Goal: Information Seeking & Learning: Compare options

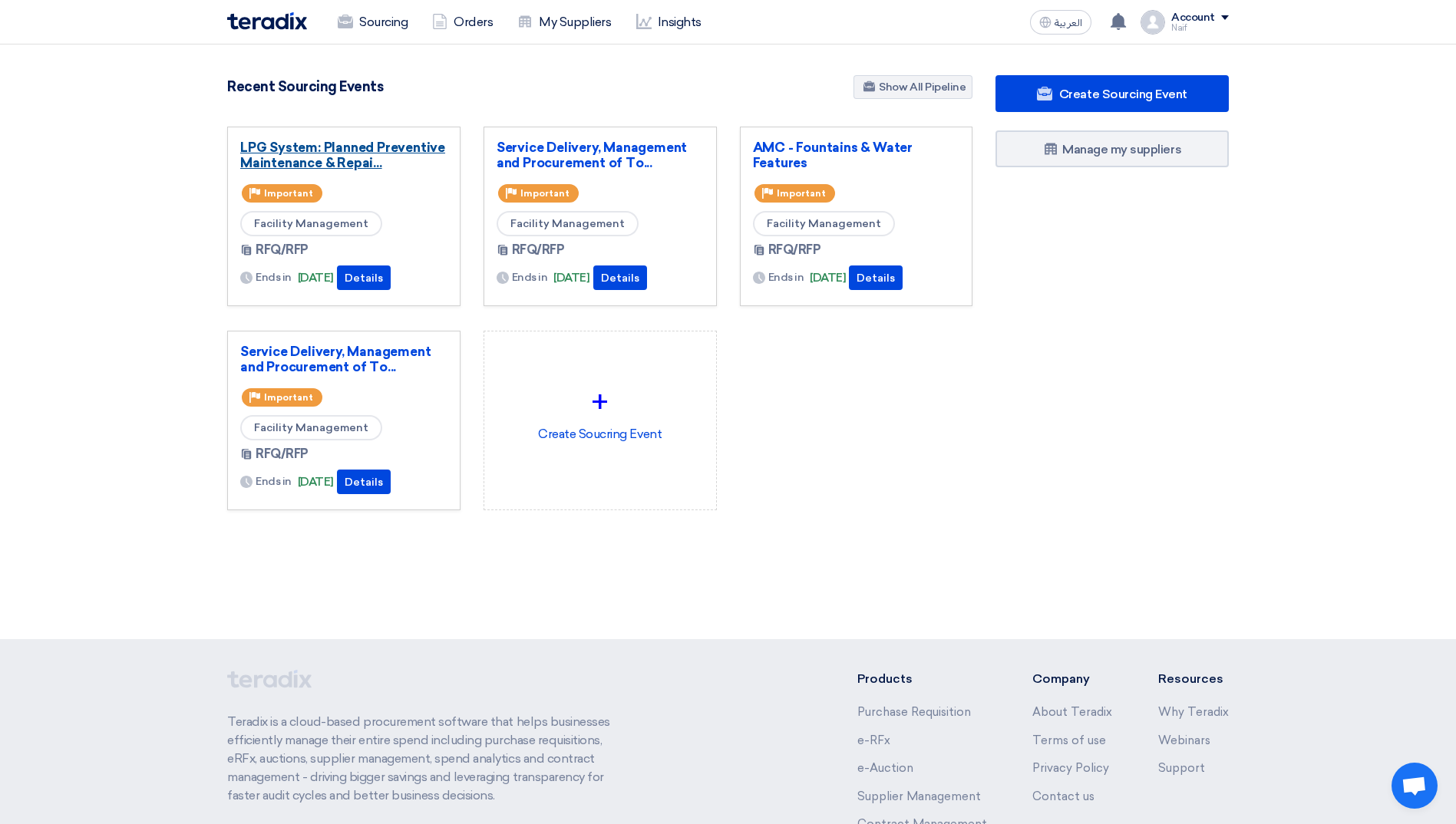
click at [300, 167] on link "LPG System: Planned Preventive Maintenance & Repai..." at bounding box center [344, 155] width 207 height 31
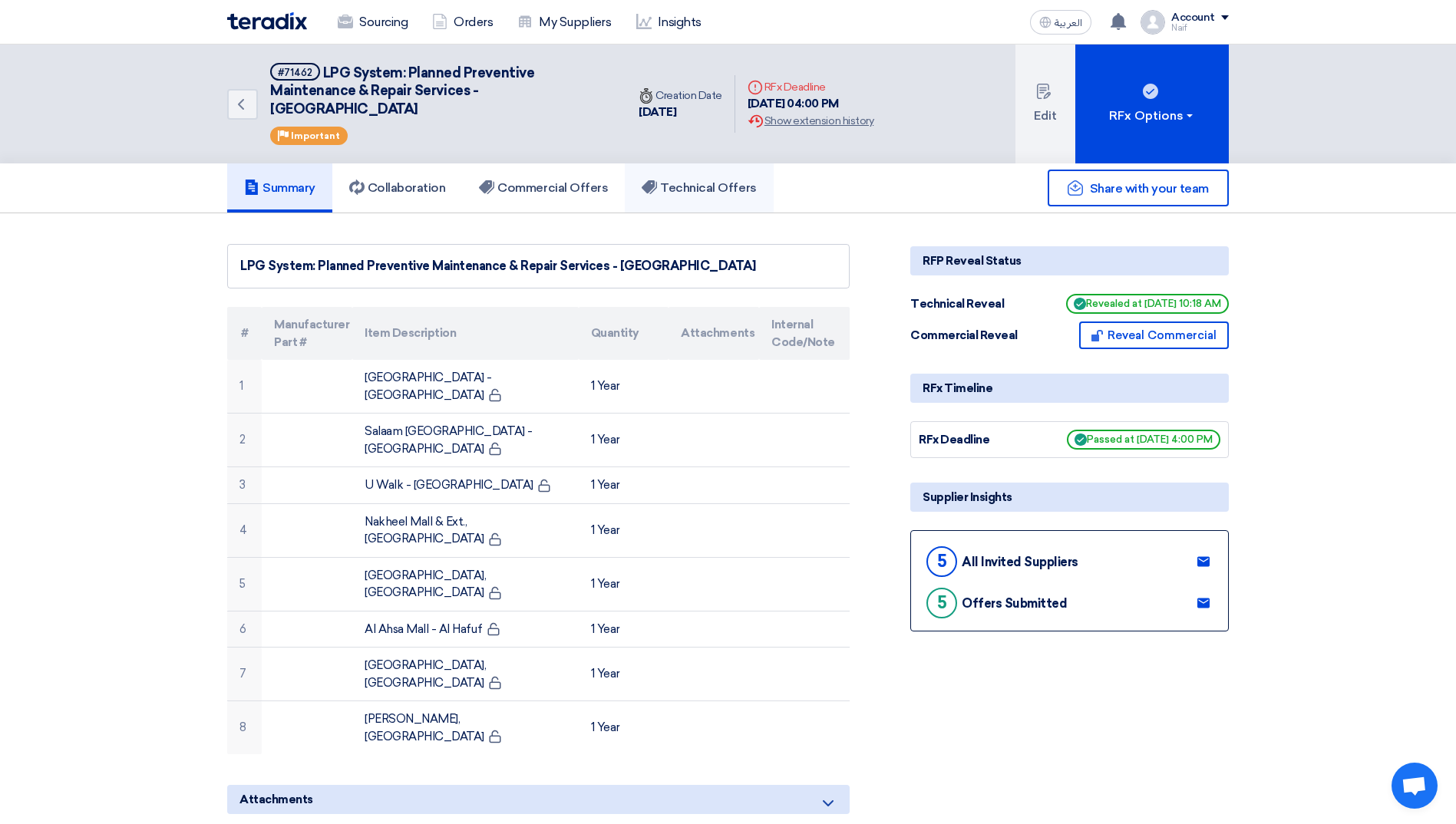
click at [697, 172] on link "Technical Offers" at bounding box center [699, 188] width 148 height 49
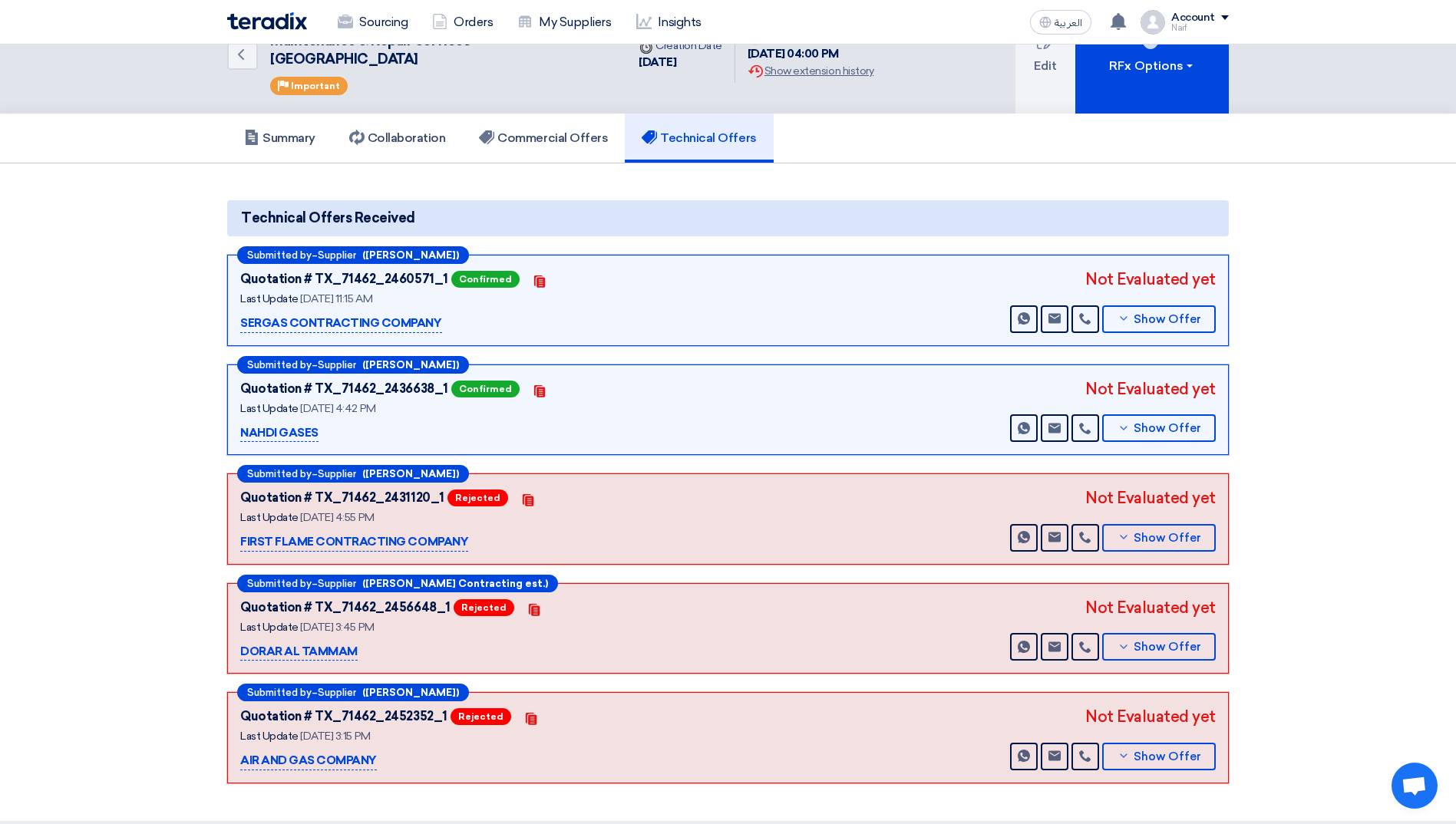
scroll to position [77, 0]
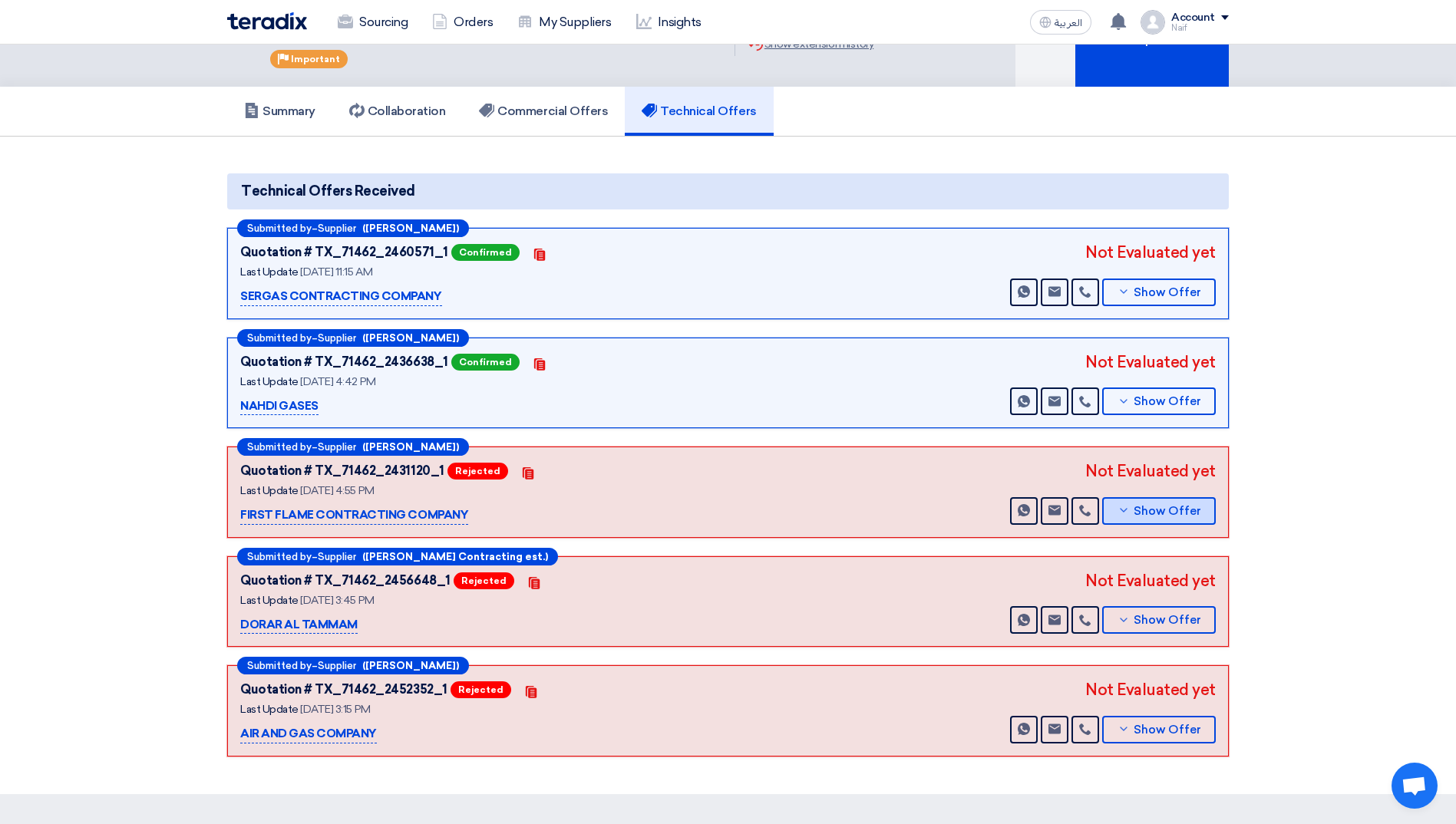
click at [1155, 523] on button "Show Offer" at bounding box center [1159, 511] width 114 height 28
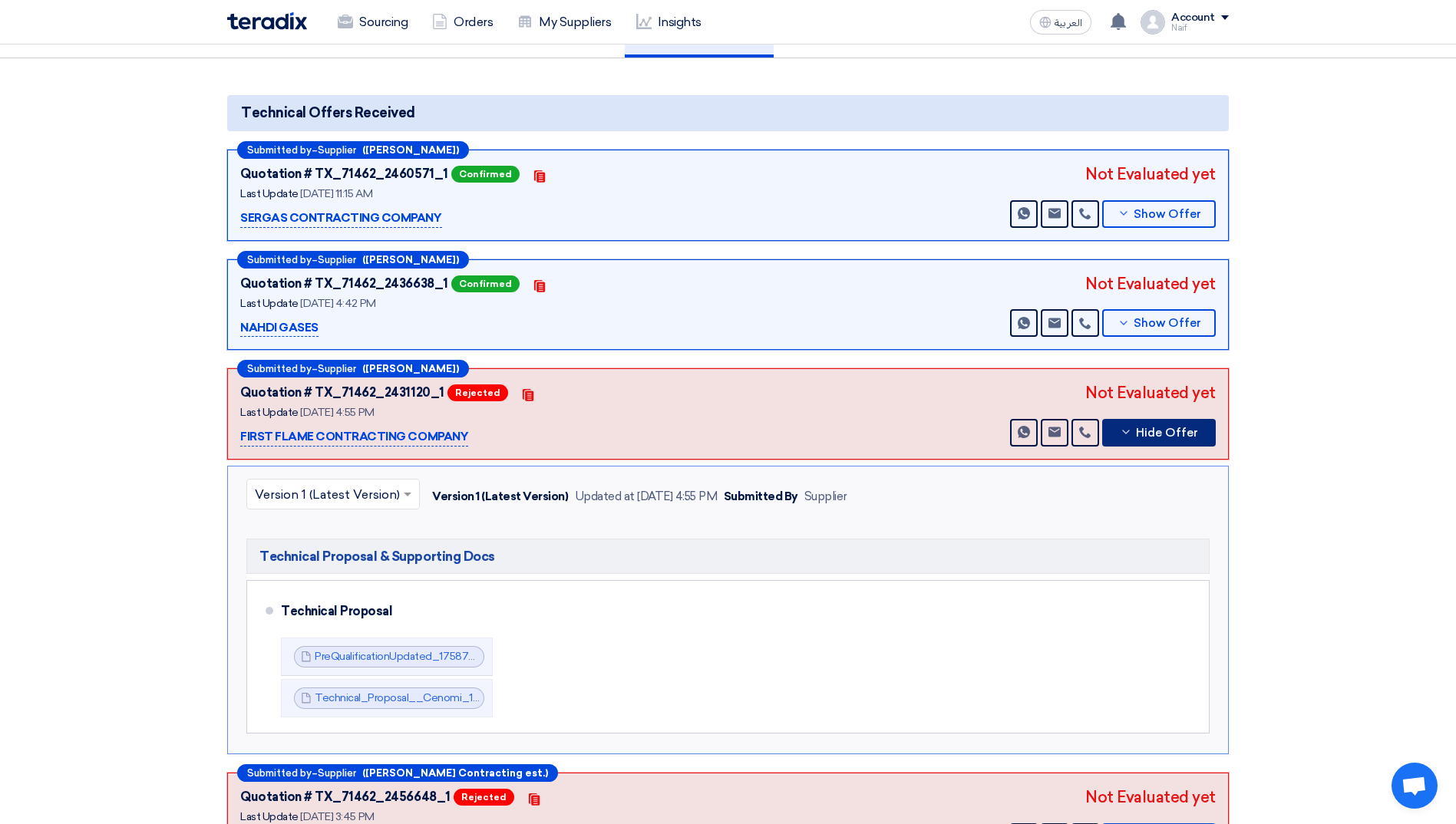
scroll to position [230, 0]
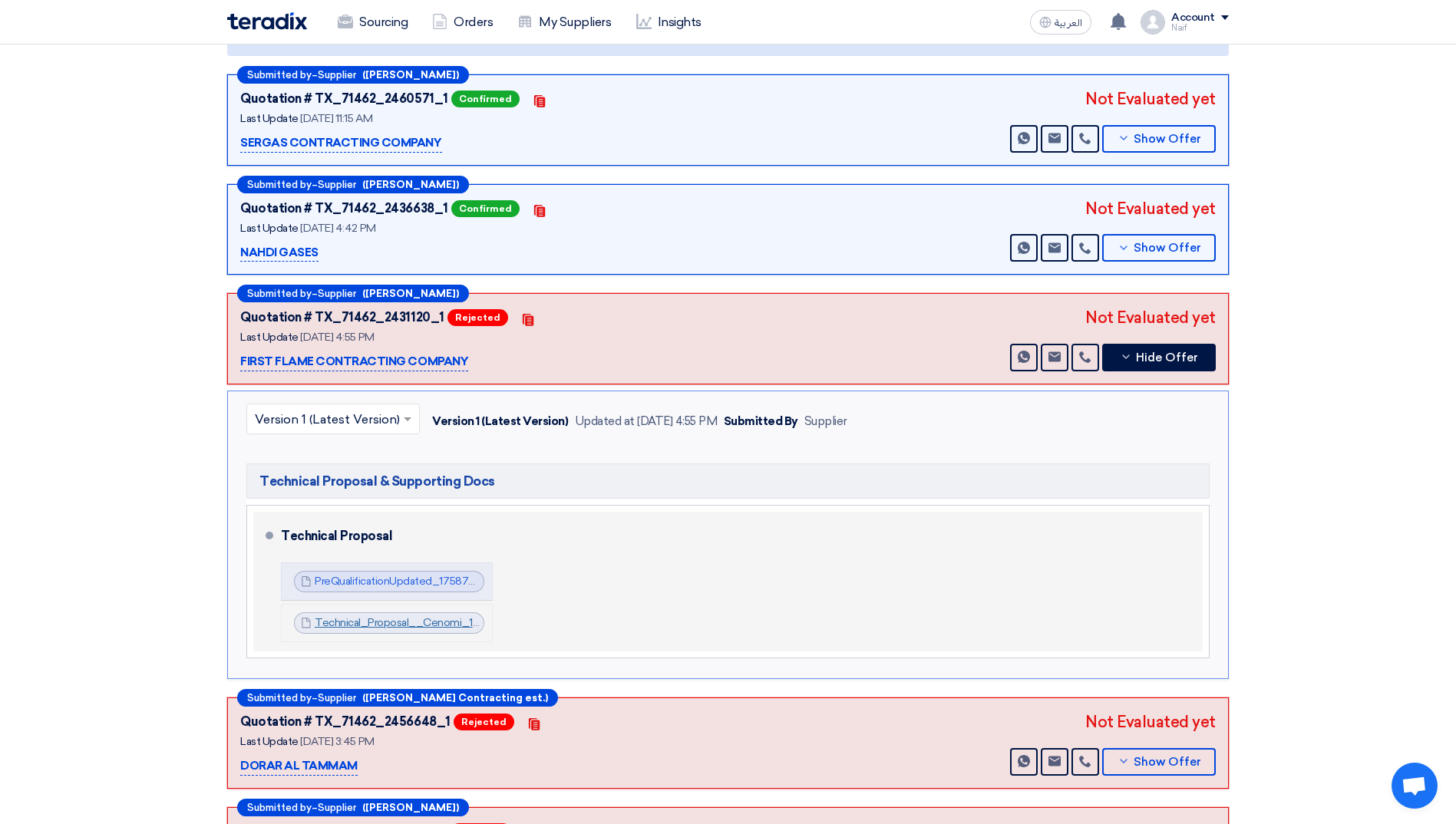
click at [410, 621] on link "Technical_Proposal__Cenomi_1758721867904.pdf" at bounding box center [440, 622] width 252 height 13
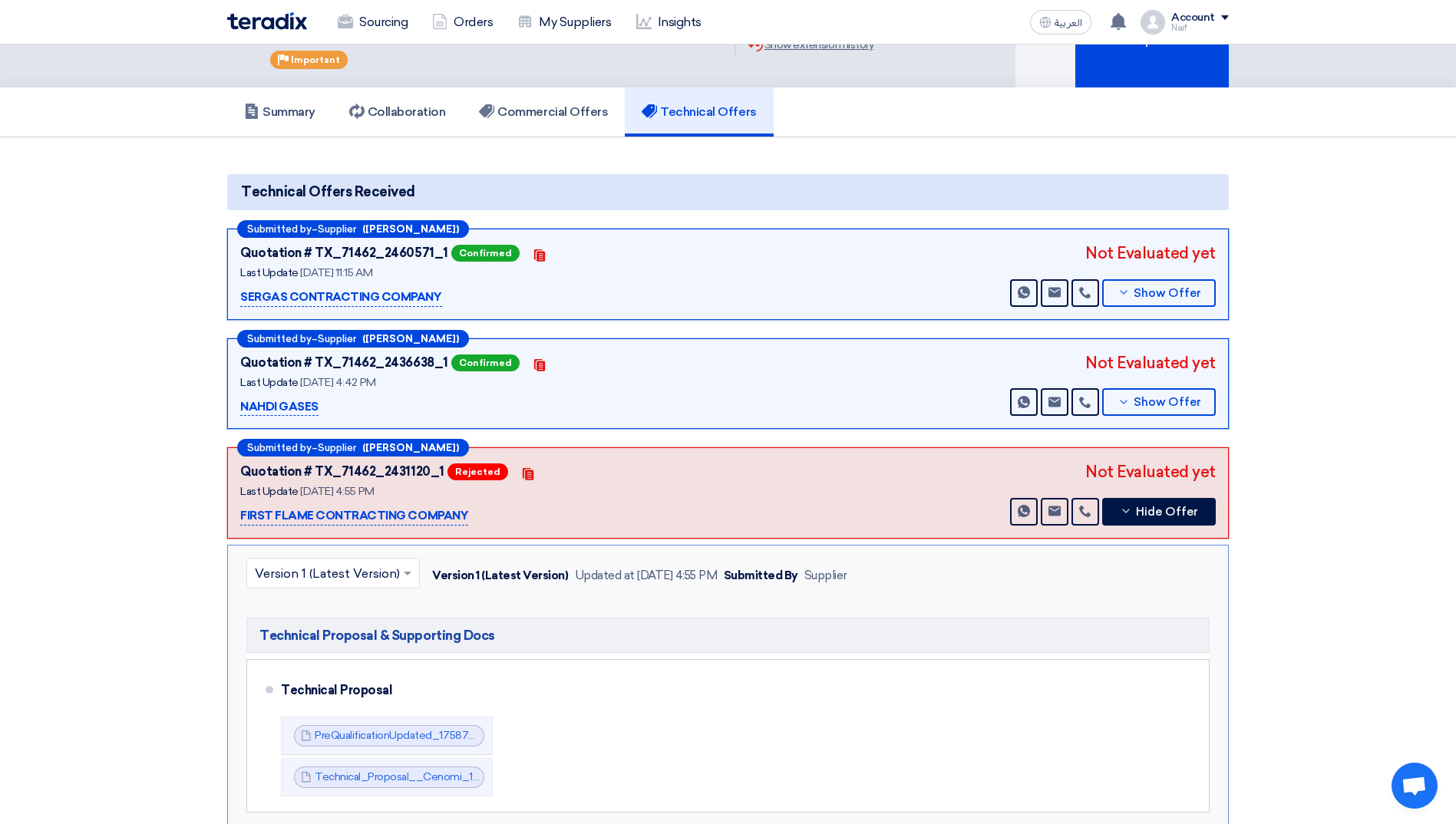
scroll to position [0, 0]
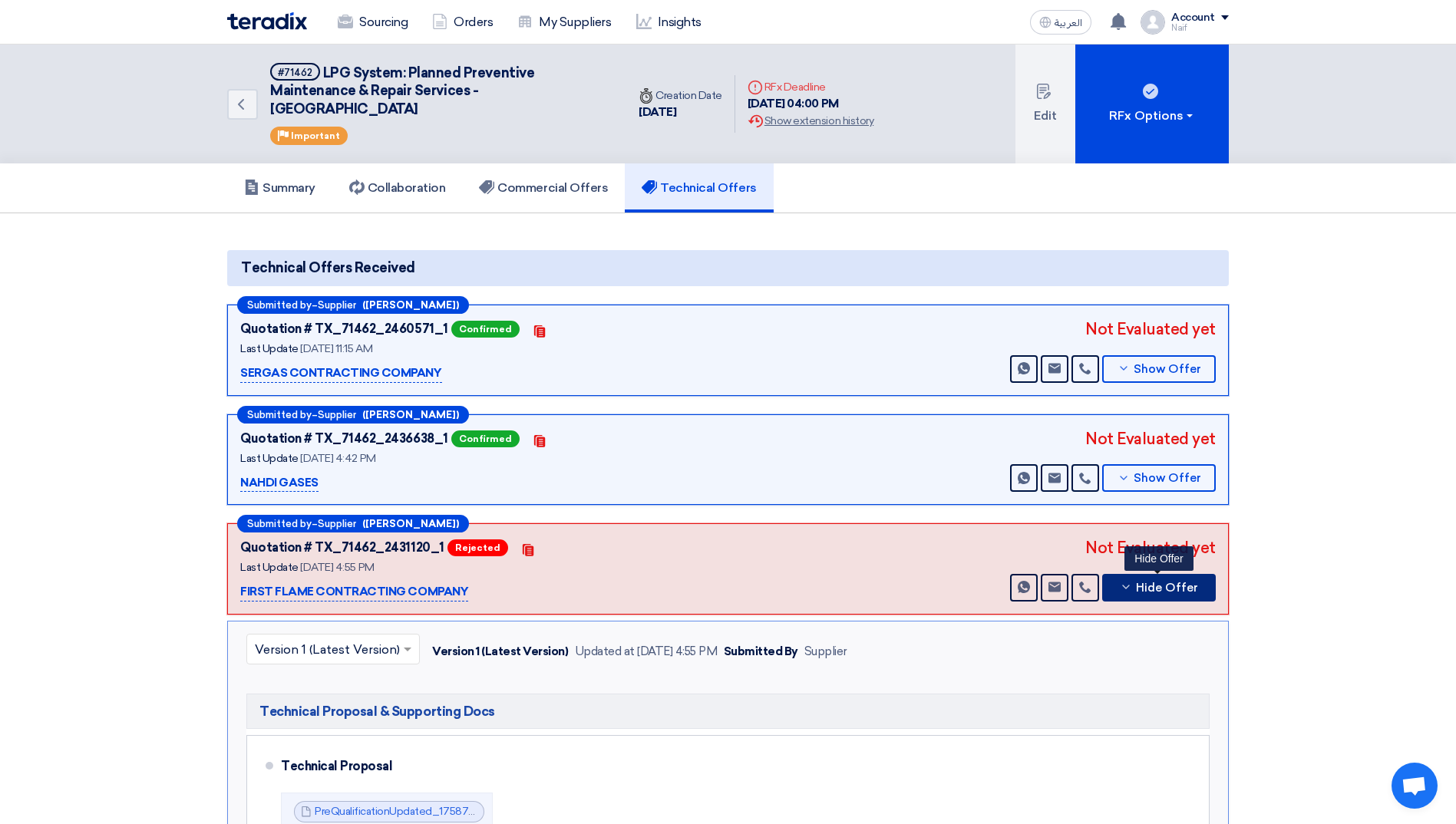
click at [1170, 582] on span "Hide Offer" at bounding box center [1167, 587] width 62 height 11
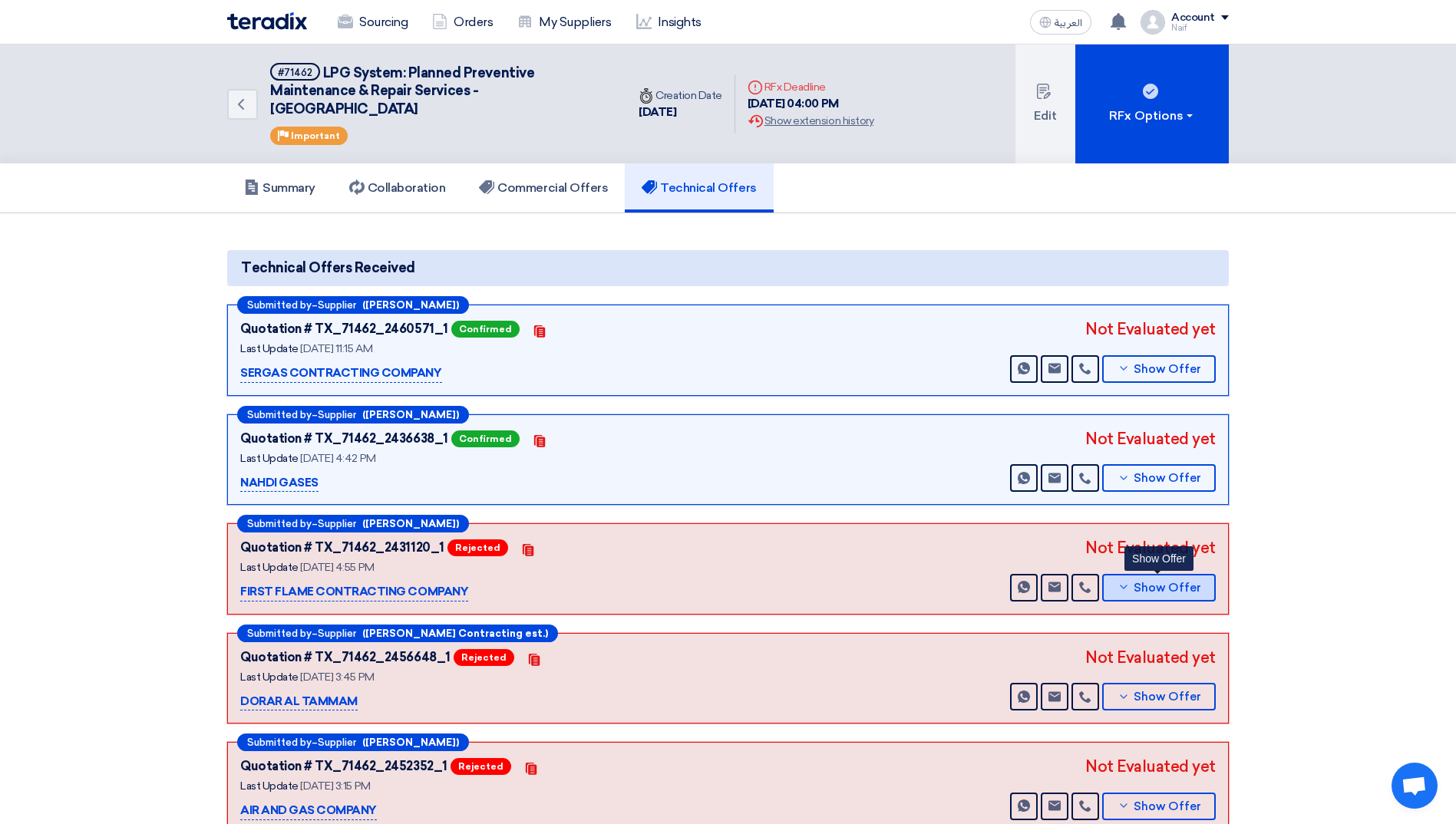
click at [1185, 585] on span "Show Offer" at bounding box center [1167, 587] width 67 height 11
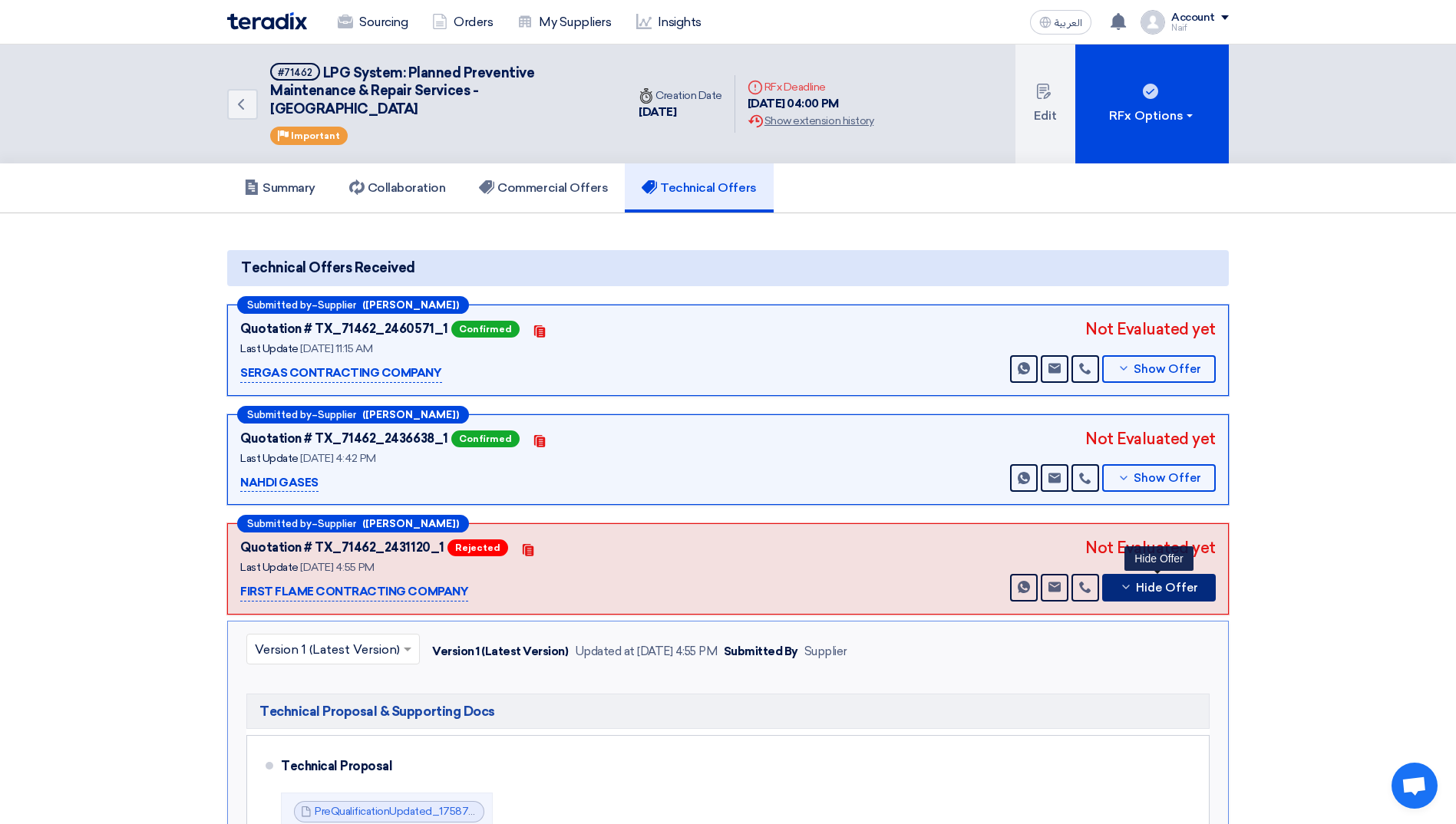
click at [1147, 592] on span "Hide Offer" at bounding box center [1167, 587] width 62 height 11
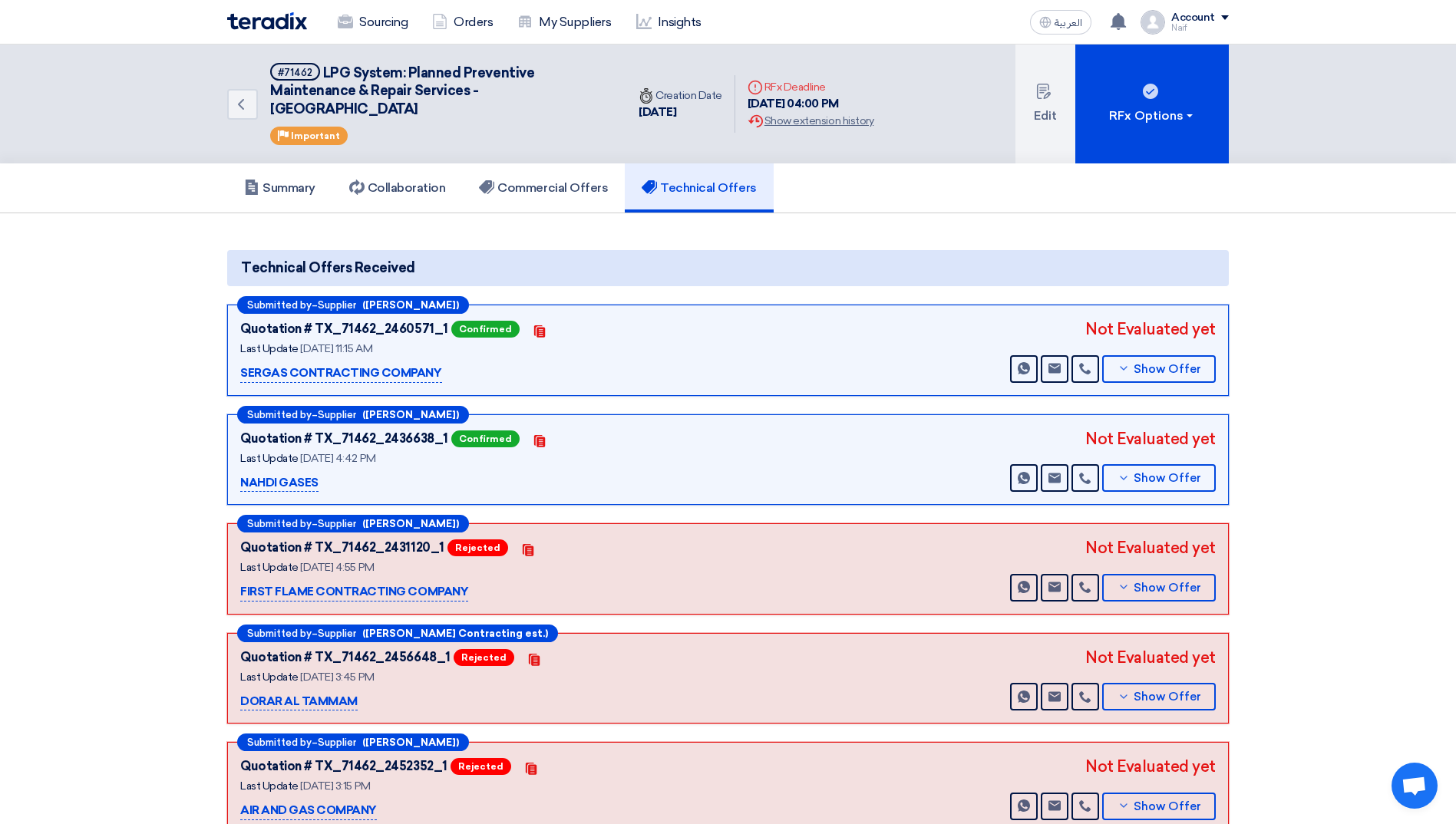
click at [1306, 580] on section "Technical Offers Received Submitted by – Supplier ([PERSON_NAME]) Quotation # T…" at bounding box center [728, 542] width 1456 height 657
click at [557, 192] on h5 "Commercial Offers" at bounding box center [544, 188] width 129 height 15
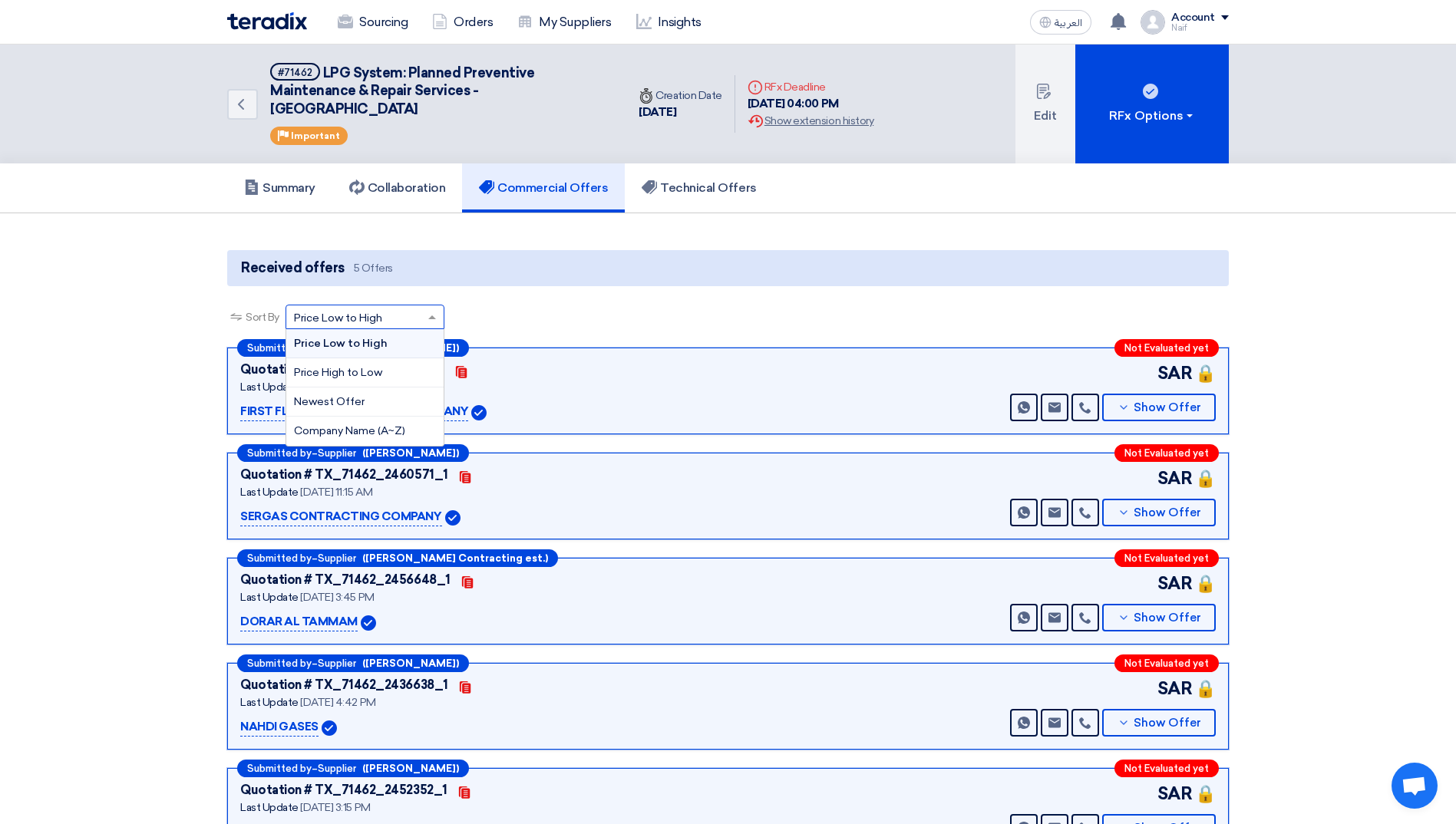
click at [415, 325] on div "Sort by × Price Low to High ×" at bounding box center [364, 317] width 159 height 25
click at [359, 348] on span "Price Low to High" at bounding box center [340, 343] width 94 height 13
click at [331, 319] on span "Price Low to High" at bounding box center [338, 318] width 88 height 16
click at [348, 367] on span "Price High to Low" at bounding box center [338, 372] width 88 height 13
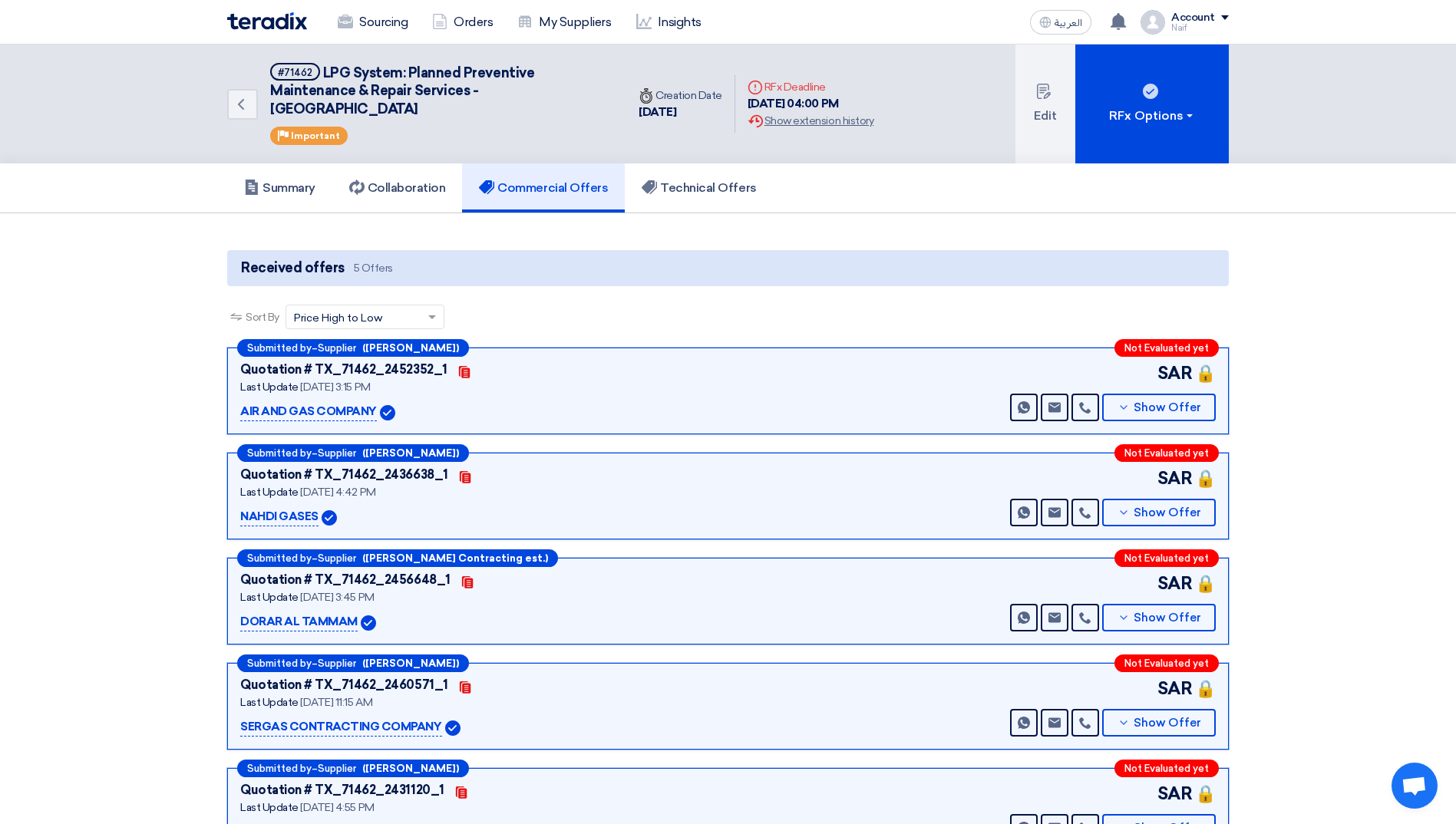
click at [369, 319] on span "Price High to Low" at bounding box center [338, 318] width 88 height 16
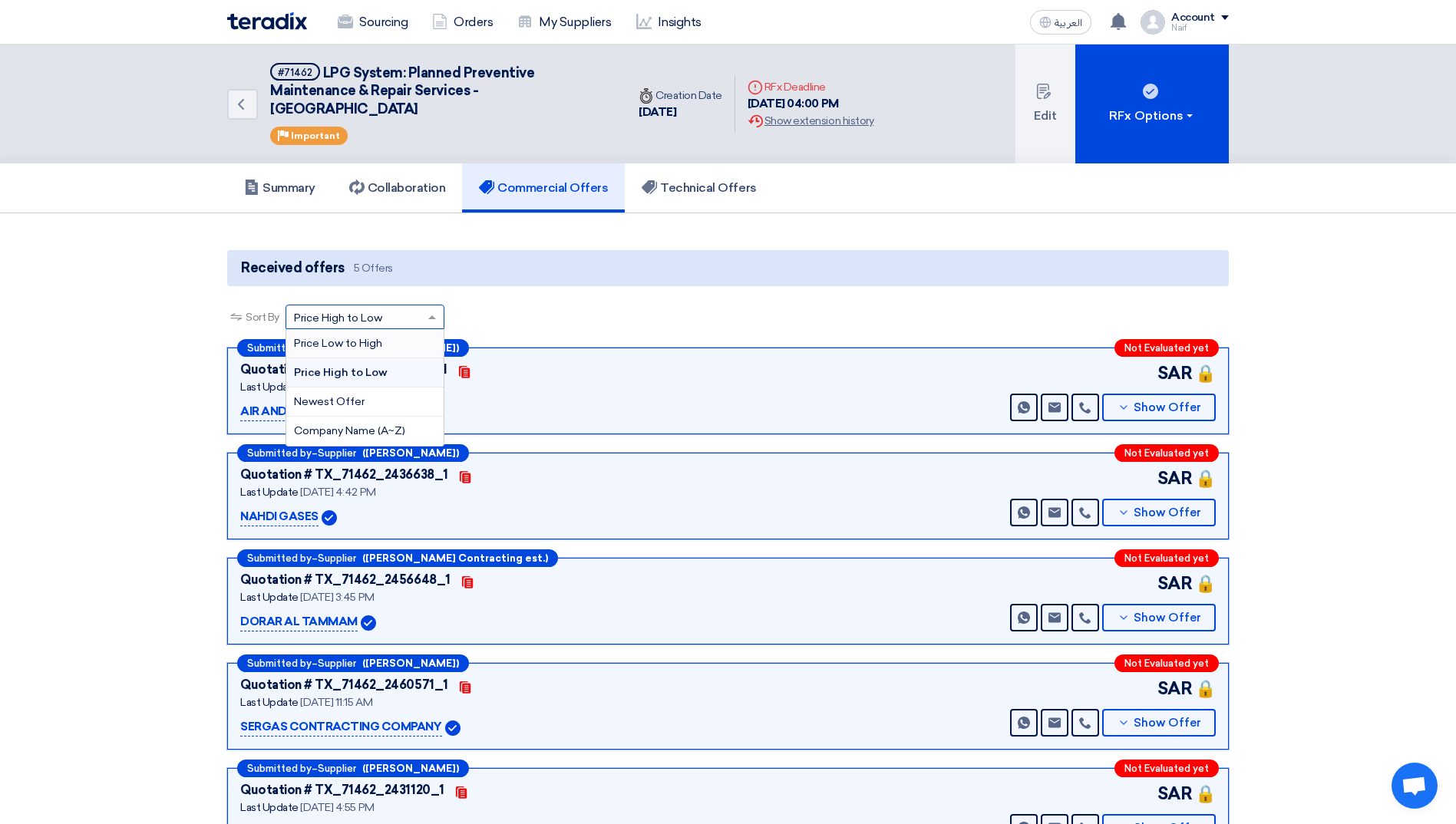
click at [363, 350] on span "Price Low to High" at bounding box center [338, 343] width 88 height 13
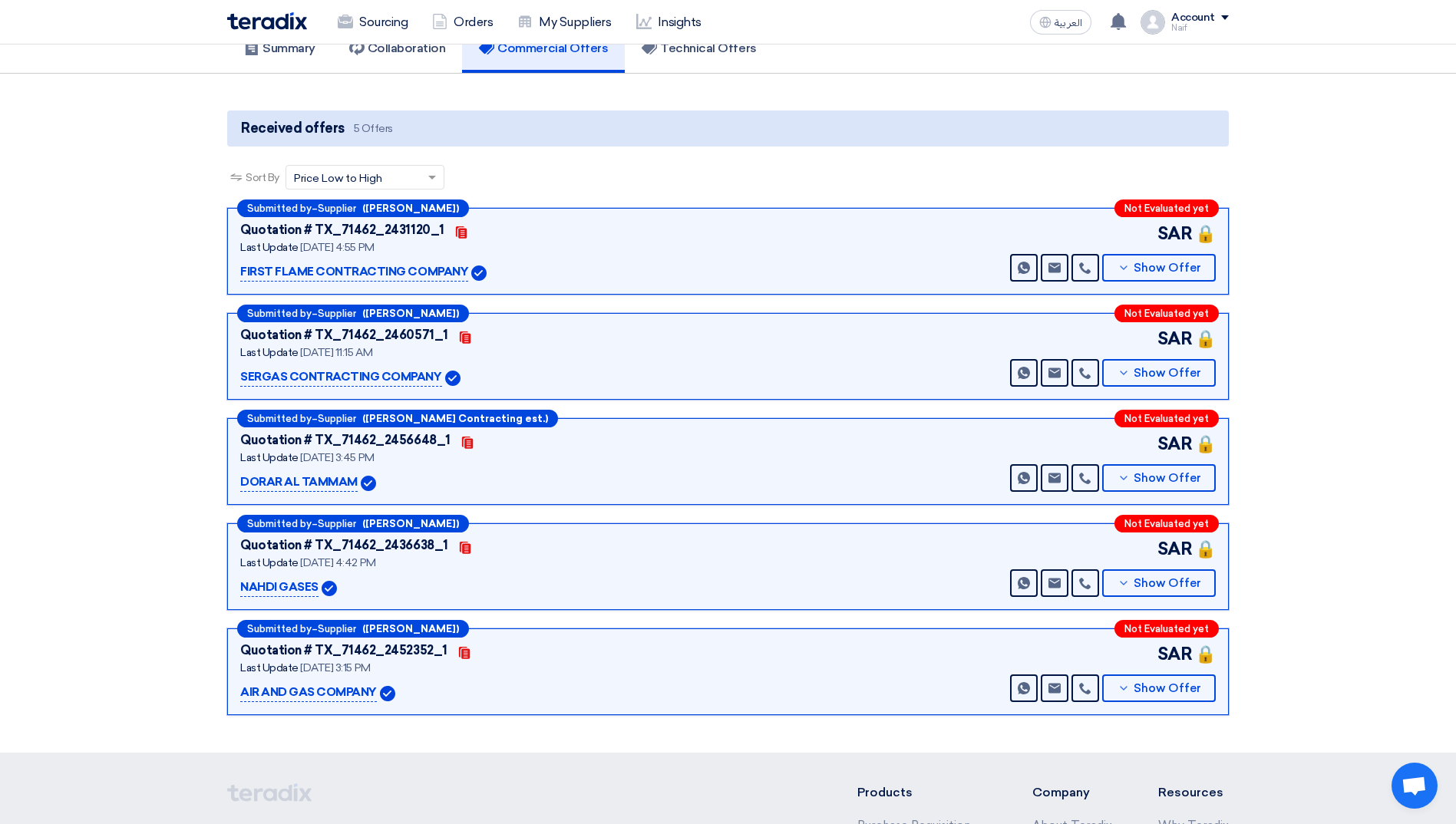
scroll to position [153, 0]
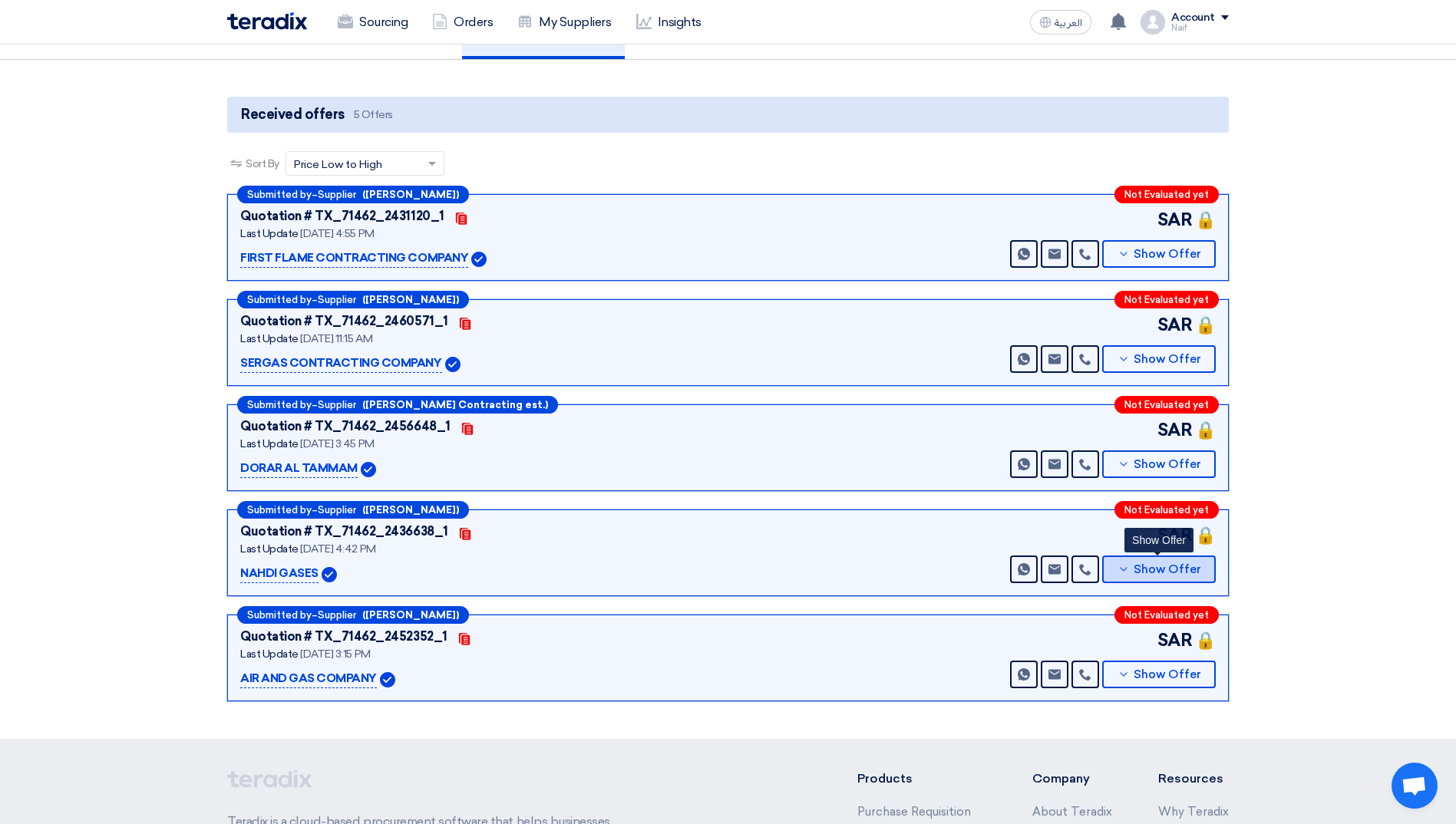
click at [1160, 575] on span "Show Offer" at bounding box center [1167, 569] width 67 height 11
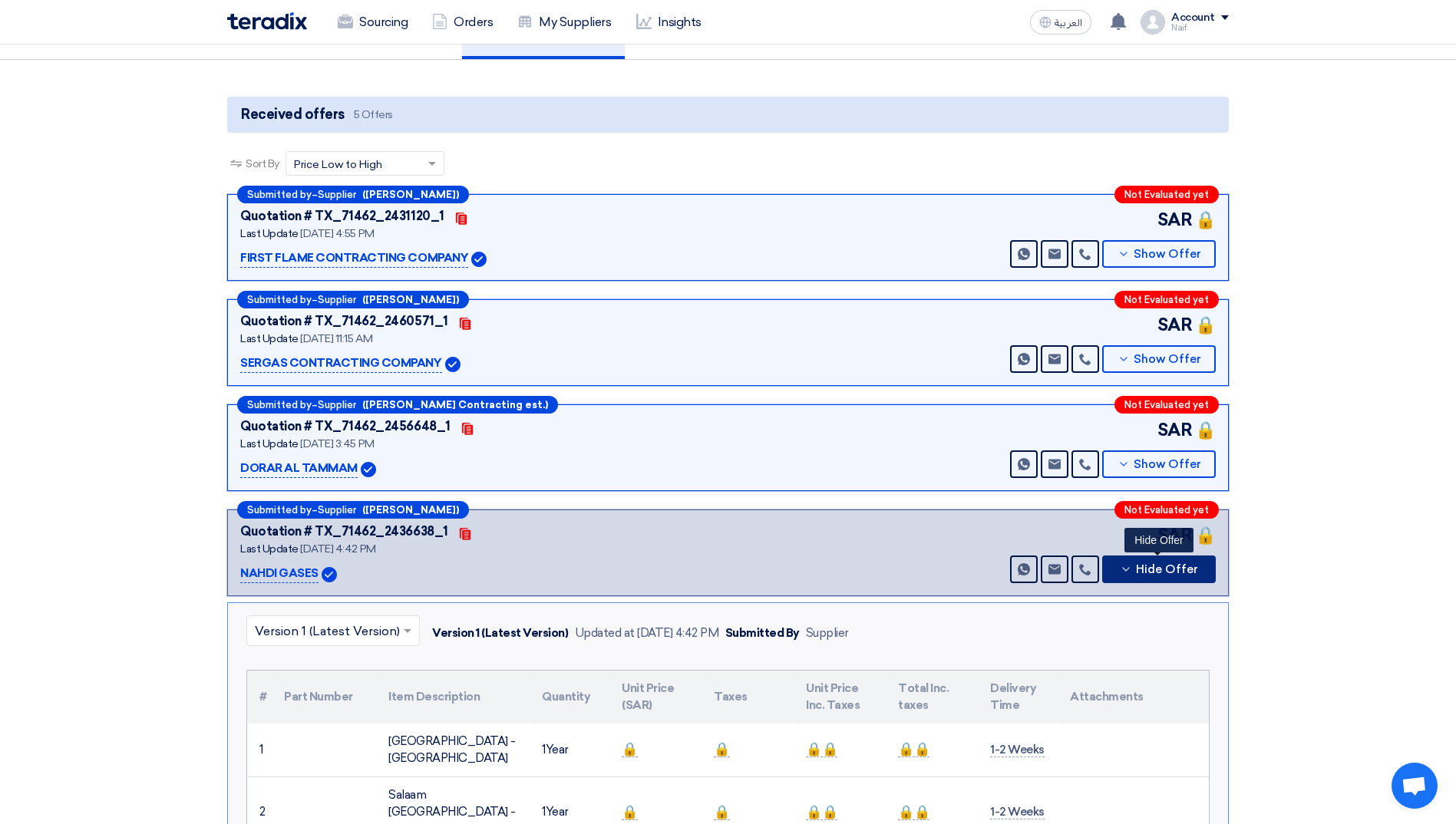
click at [1160, 575] on span "Hide Offer" at bounding box center [1167, 569] width 62 height 11
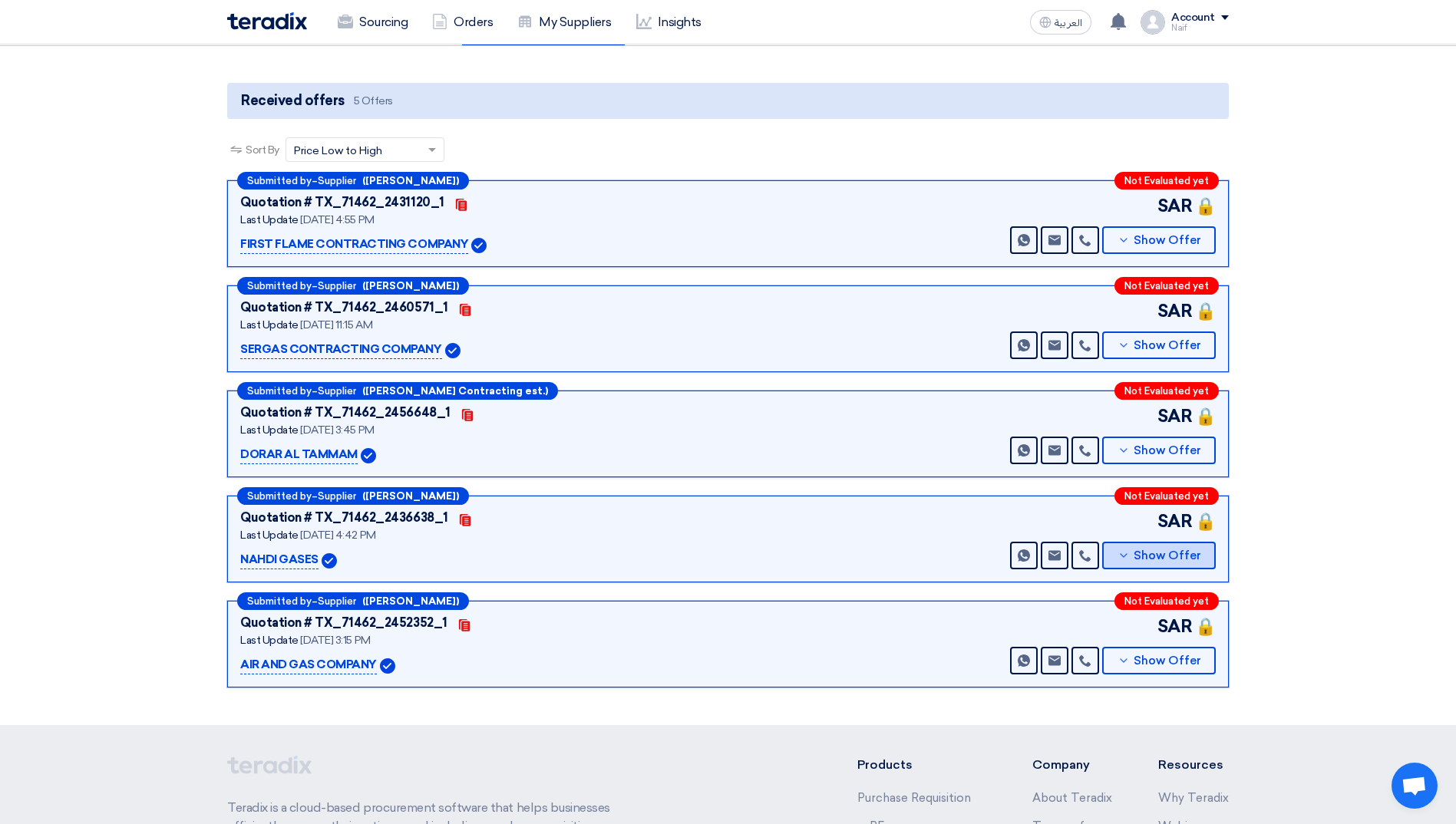
scroll to position [0, 0]
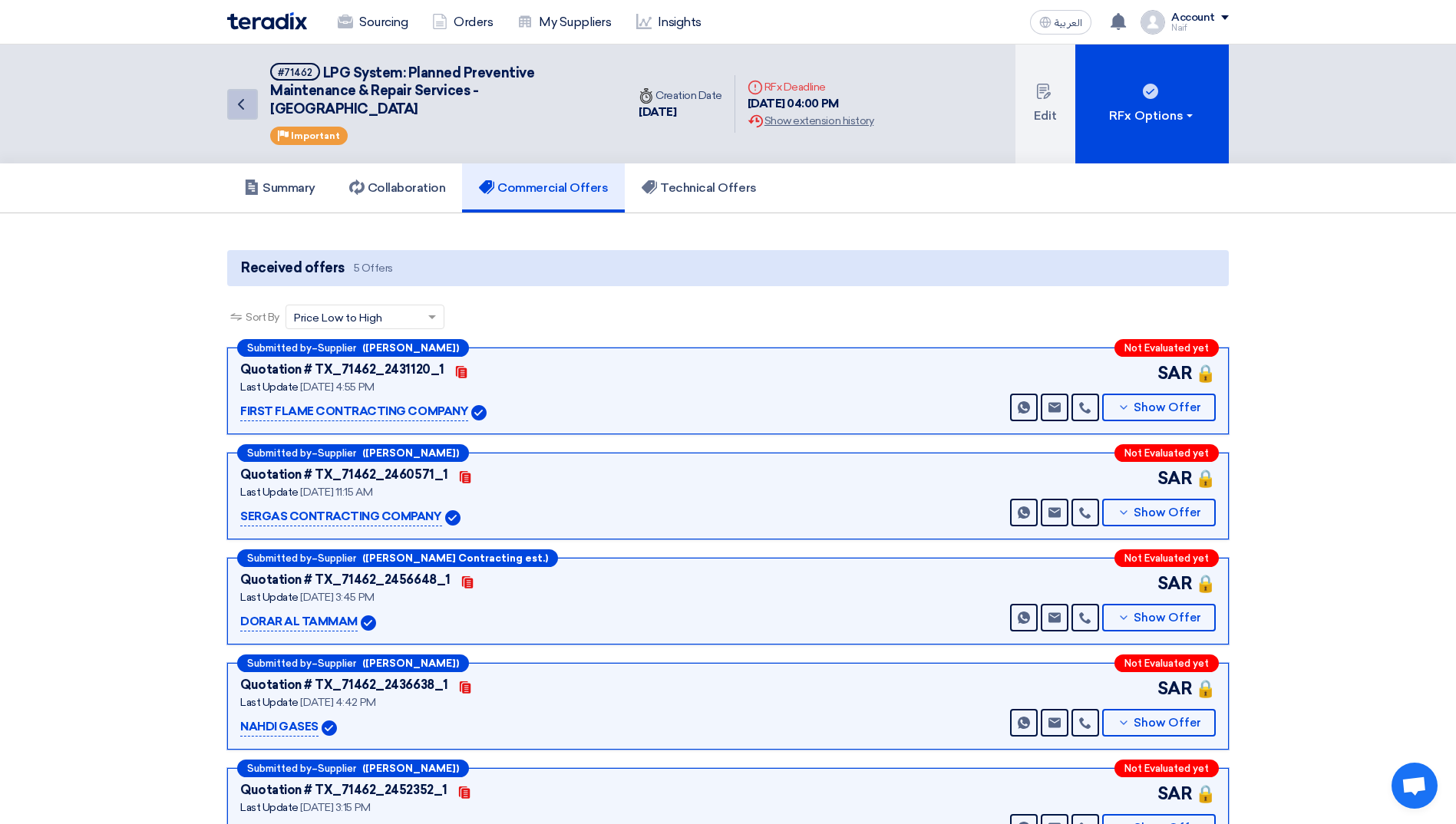
click at [244, 107] on icon "Back" at bounding box center [240, 103] width 18 height 18
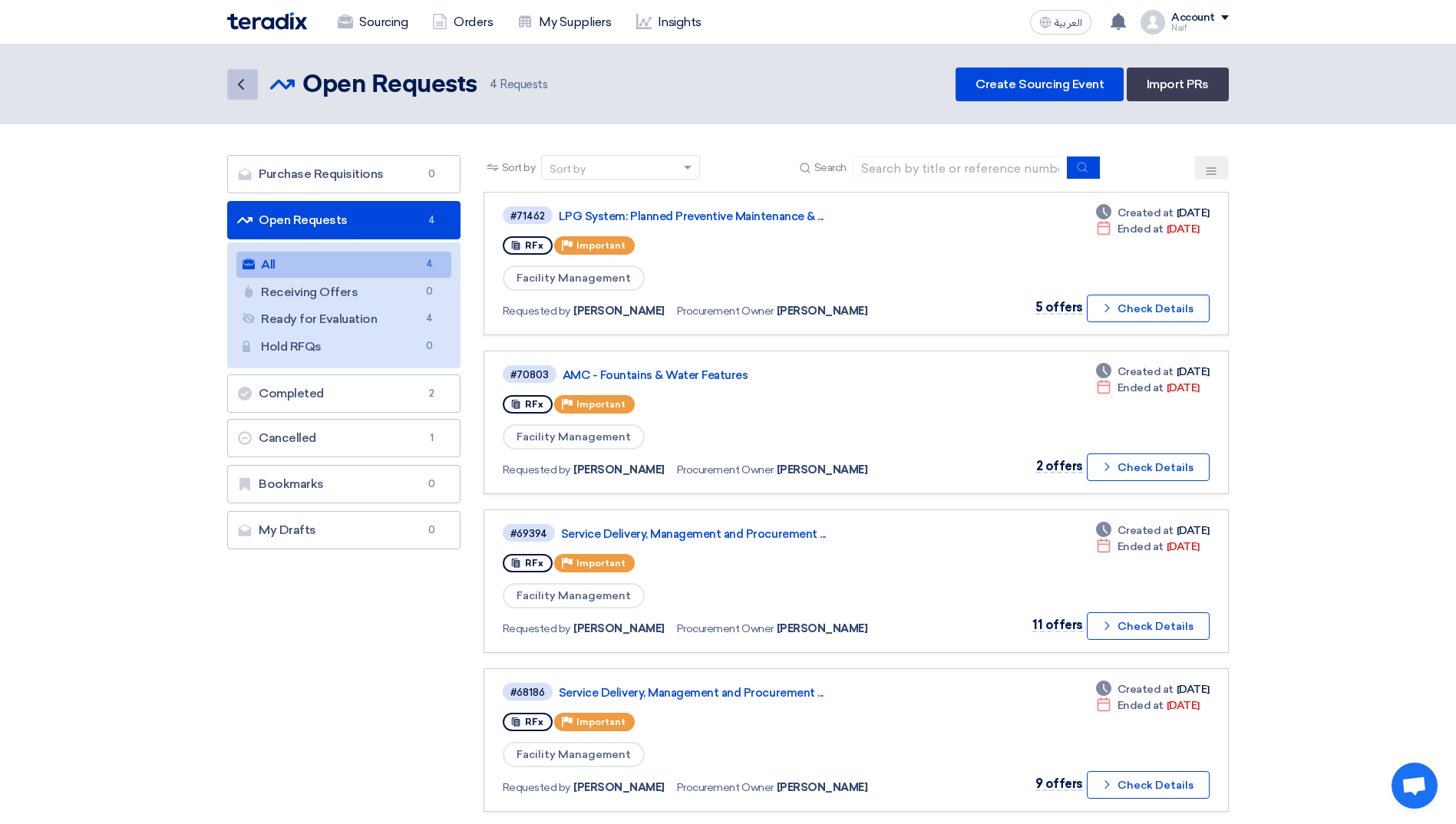
click at [246, 85] on icon "Back" at bounding box center [240, 84] width 18 height 18
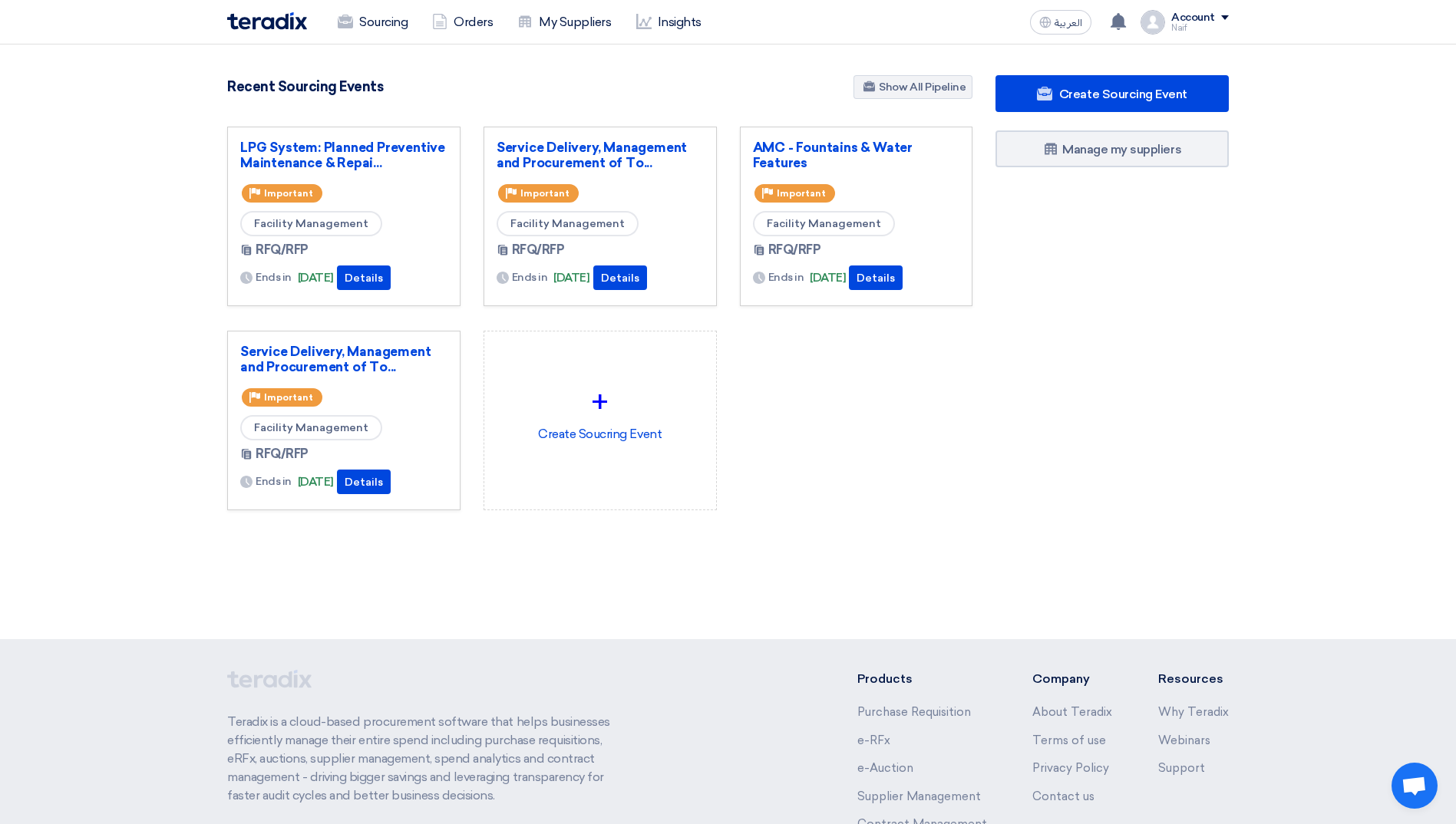
click at [250, 15] on img at bounding box center [267, 21] width 80 height 17
